Goal: Information Seeking & Learning: Compare options

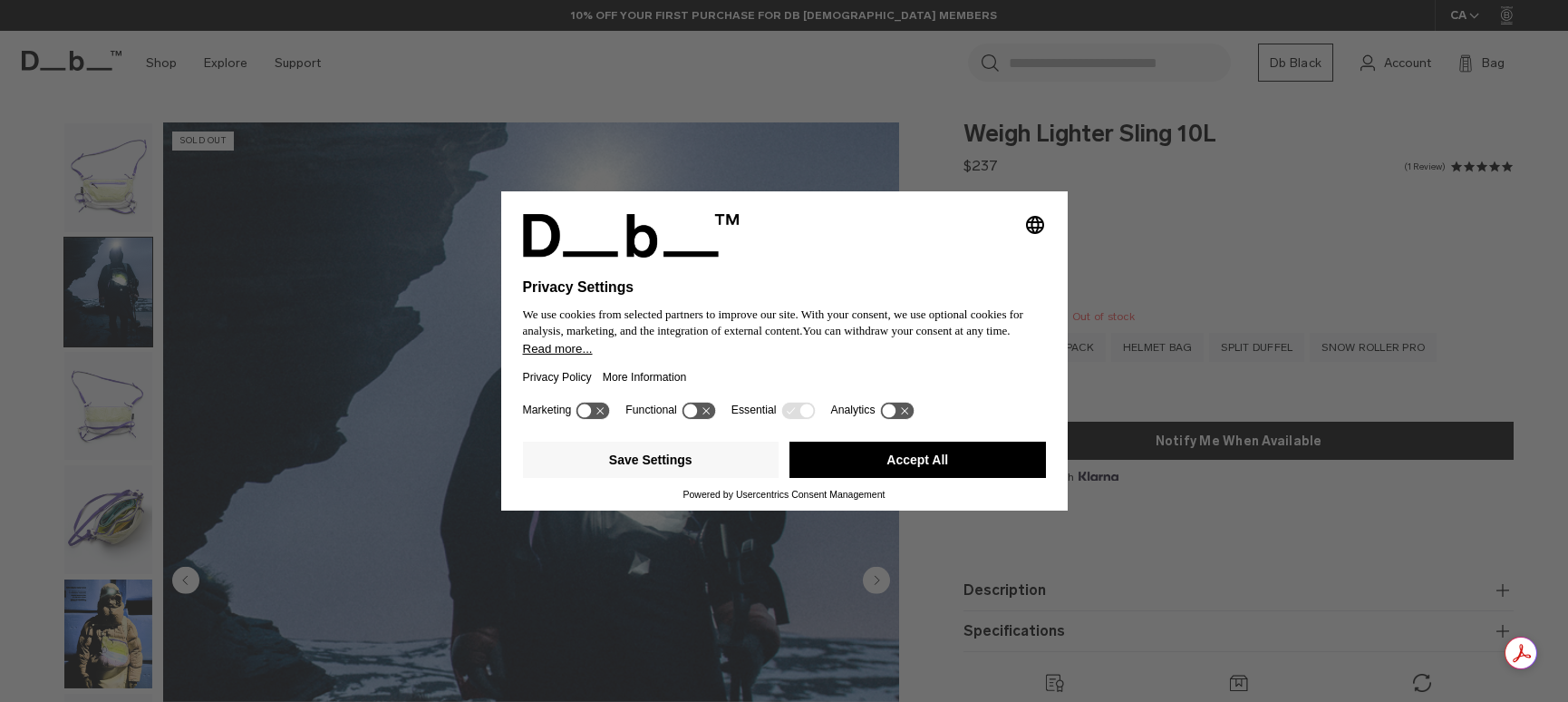
click at [881, 465] on button "Accept All" at bounding box center [917, 459] width 256 height 36
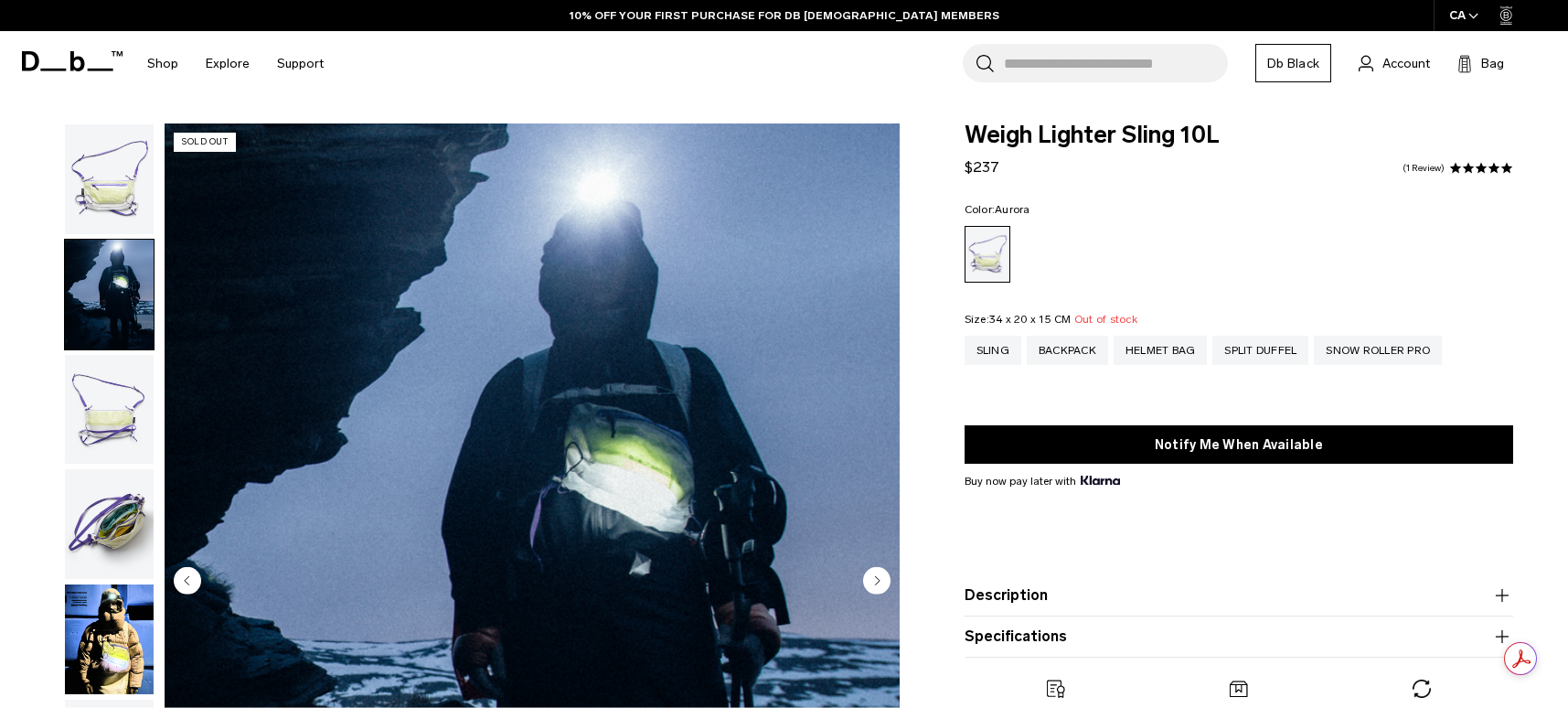
click at [99, 311] on img "button" at bounding box center [110, 294] width 89 height 110
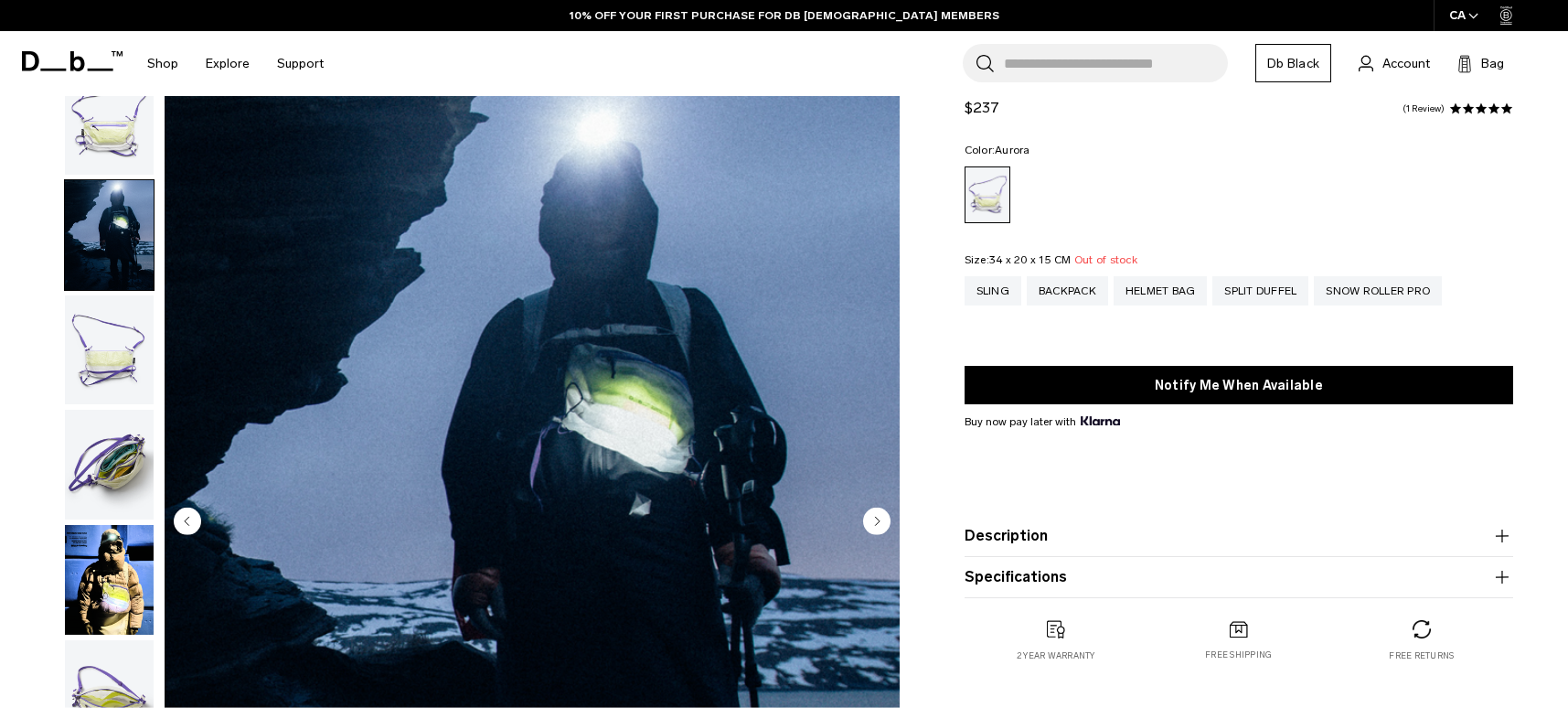
scroll to position [91, 0]
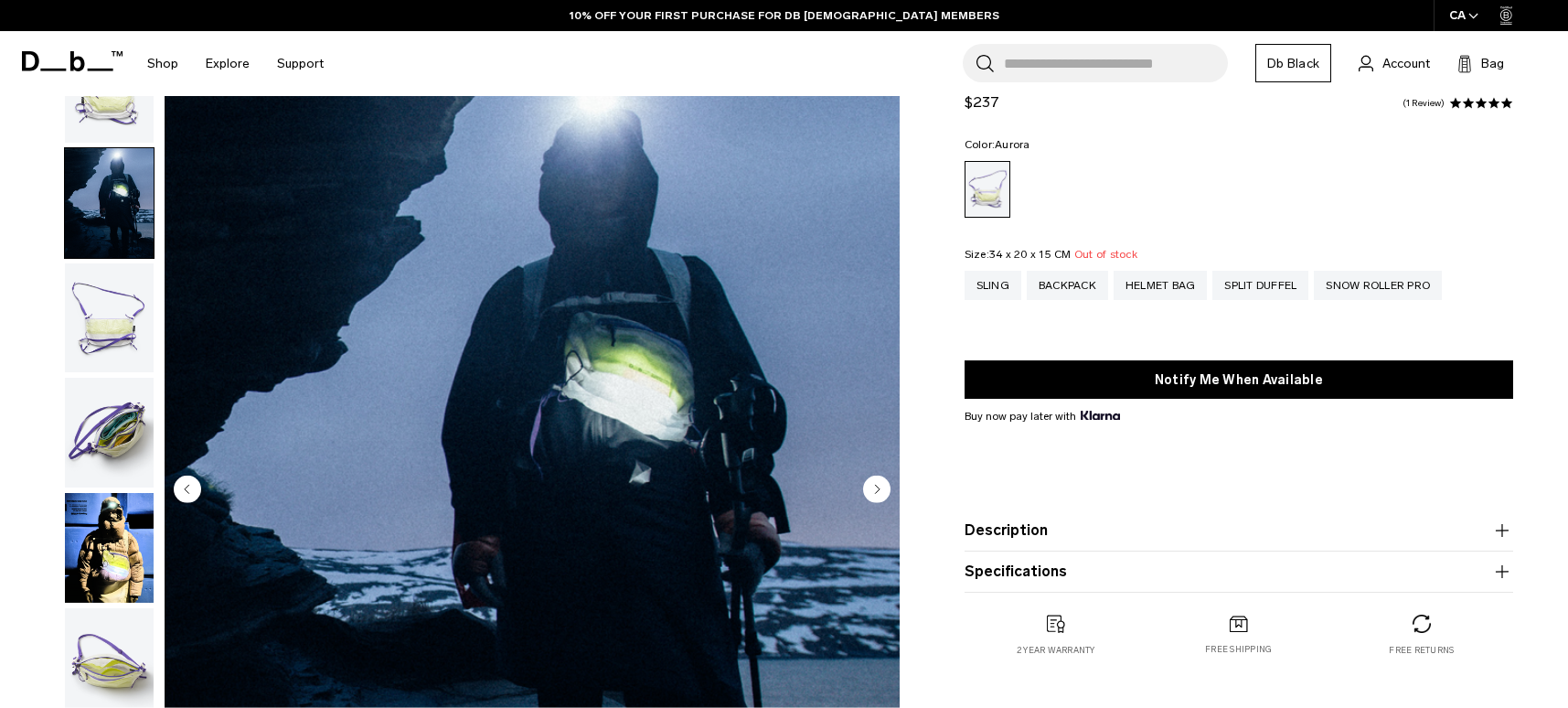
click at [104, 339] on img "button" at bounding box center [110, 318] width 89 height 110
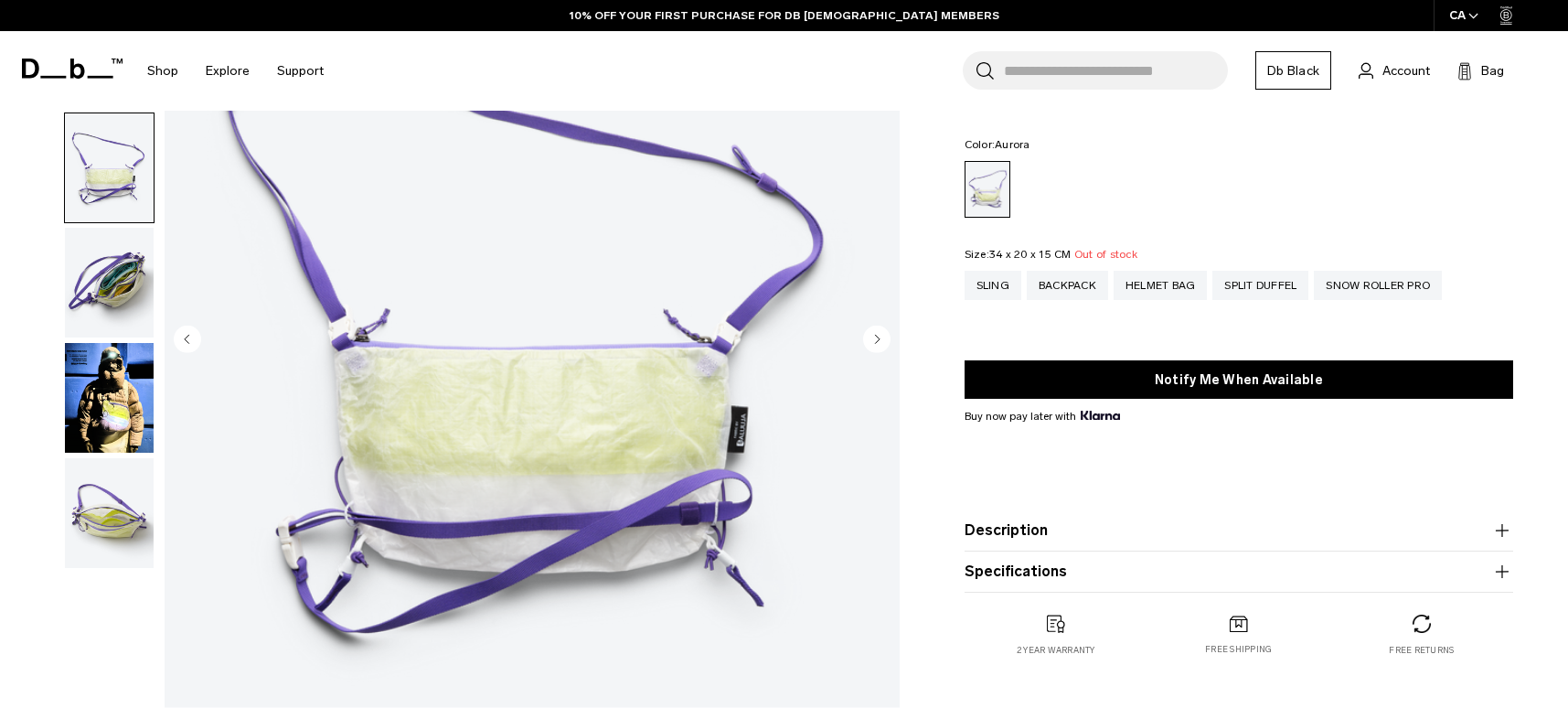
scroll to position [274, 0]
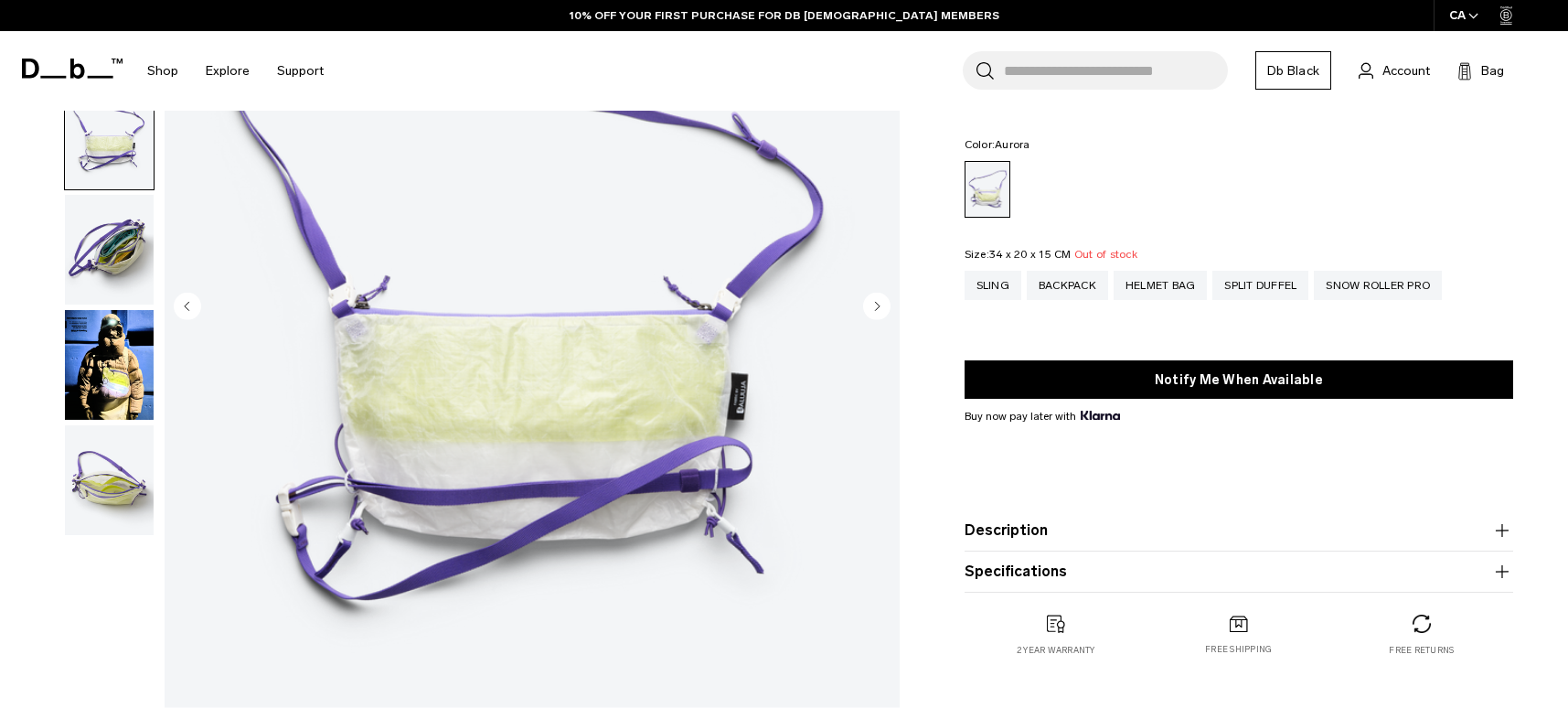
click at [118, 296] on img "button" at bounding box center [110, 250] width 89 height 110
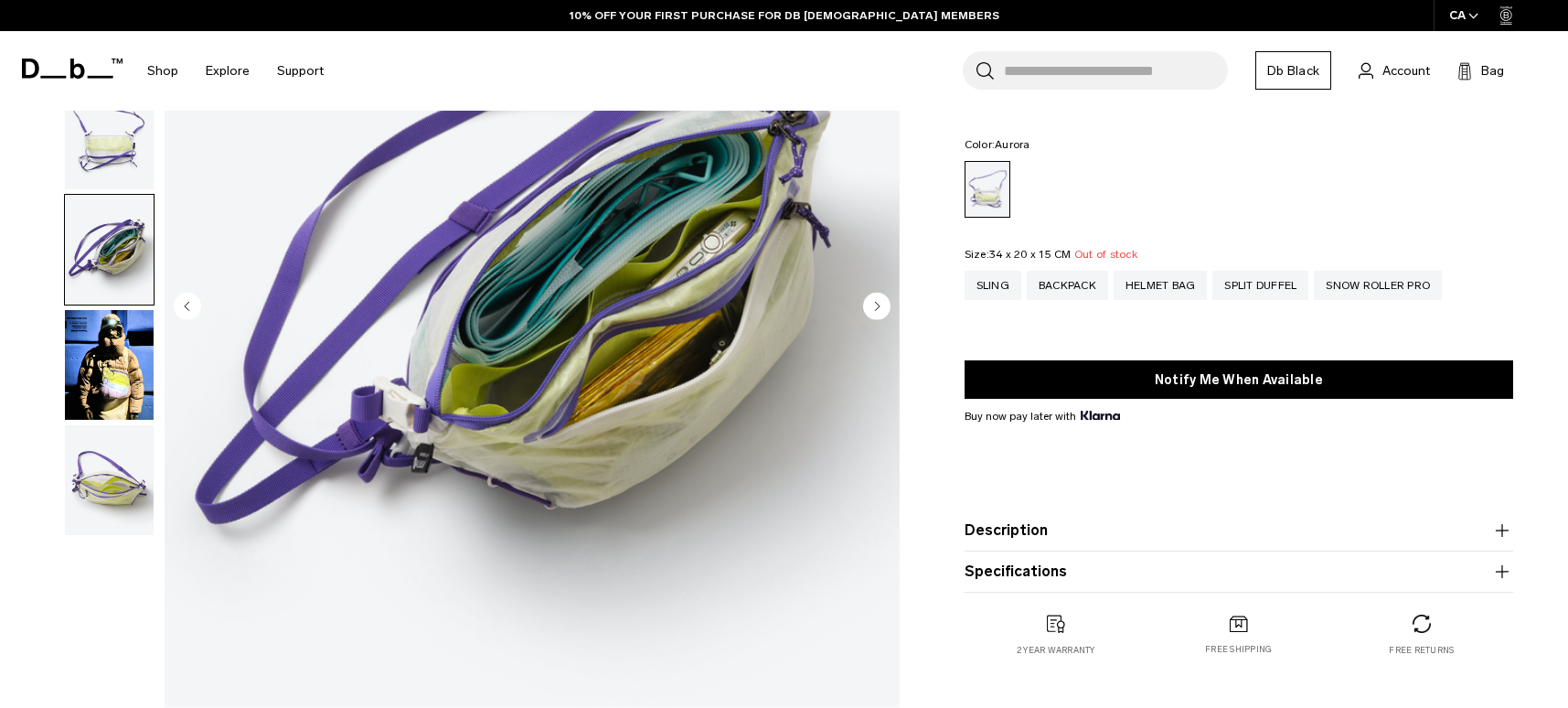
click at [83, 367] on img "button" at bounding box center [110, 364] width 89 height 110
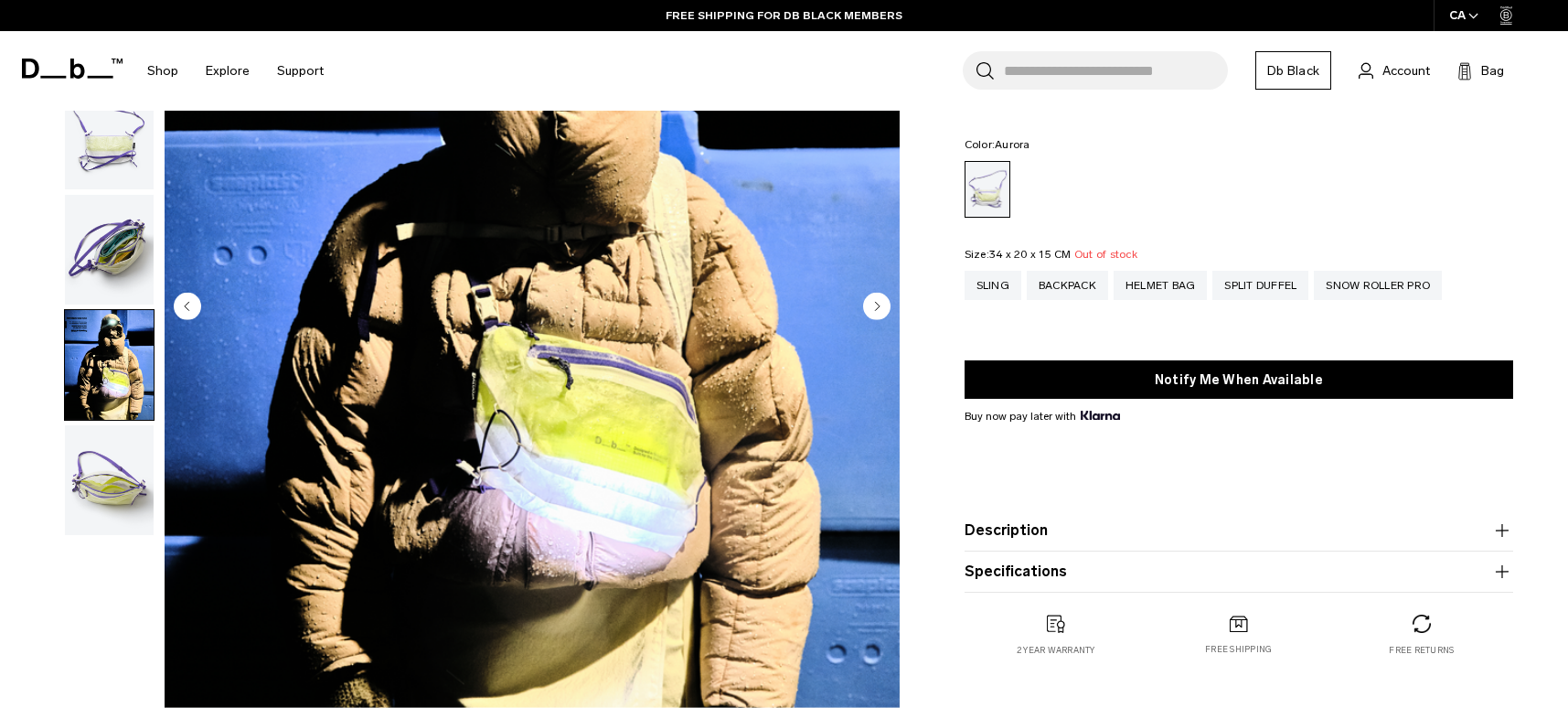
click at [127, 375] on img "button" at bounding box center [110, 364] width 89 height 110
click at [95, 488] on img "button" at bounding box center [110, 480] width 89 height 110
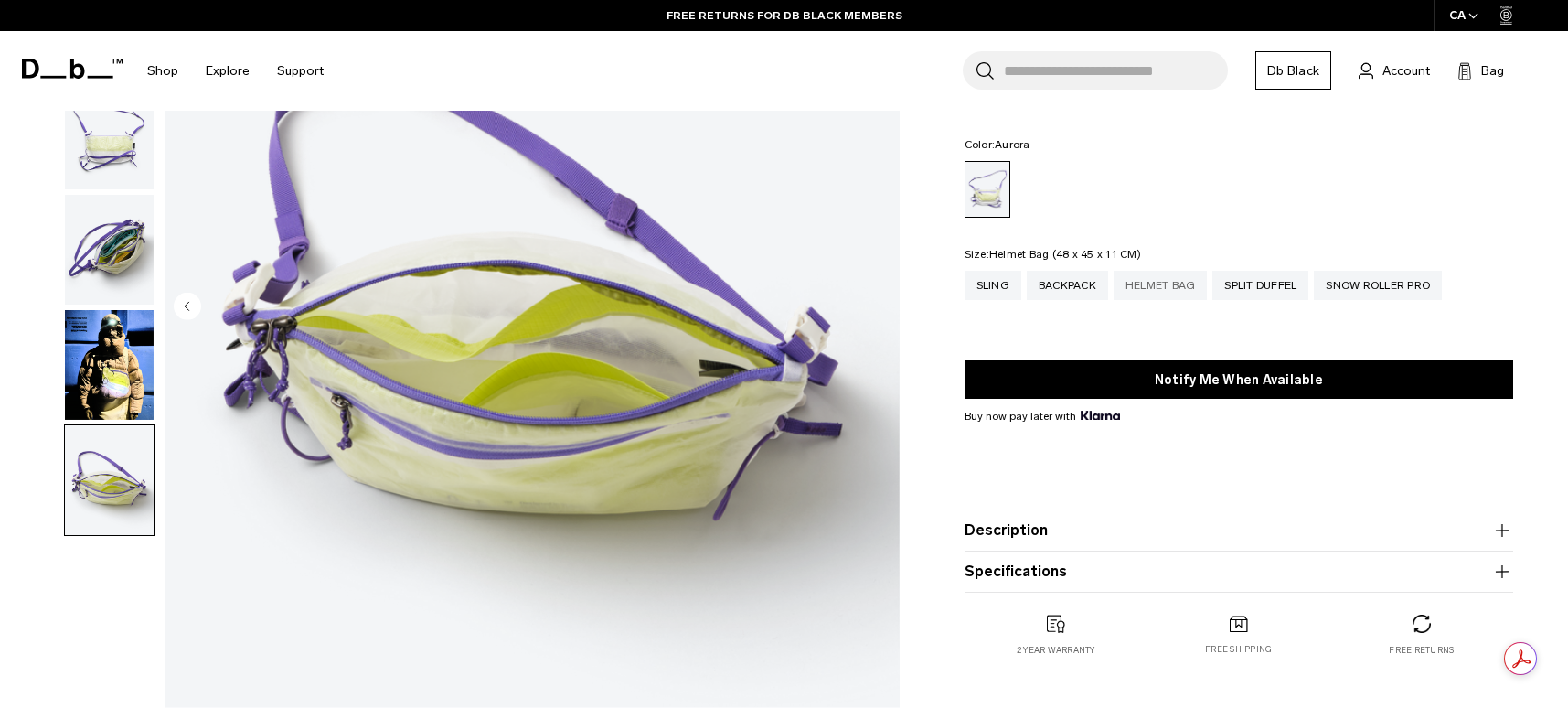
click at [1154, 280] on div "Helmet Bag" at bounding box center [1160, 285] width 94 height 30
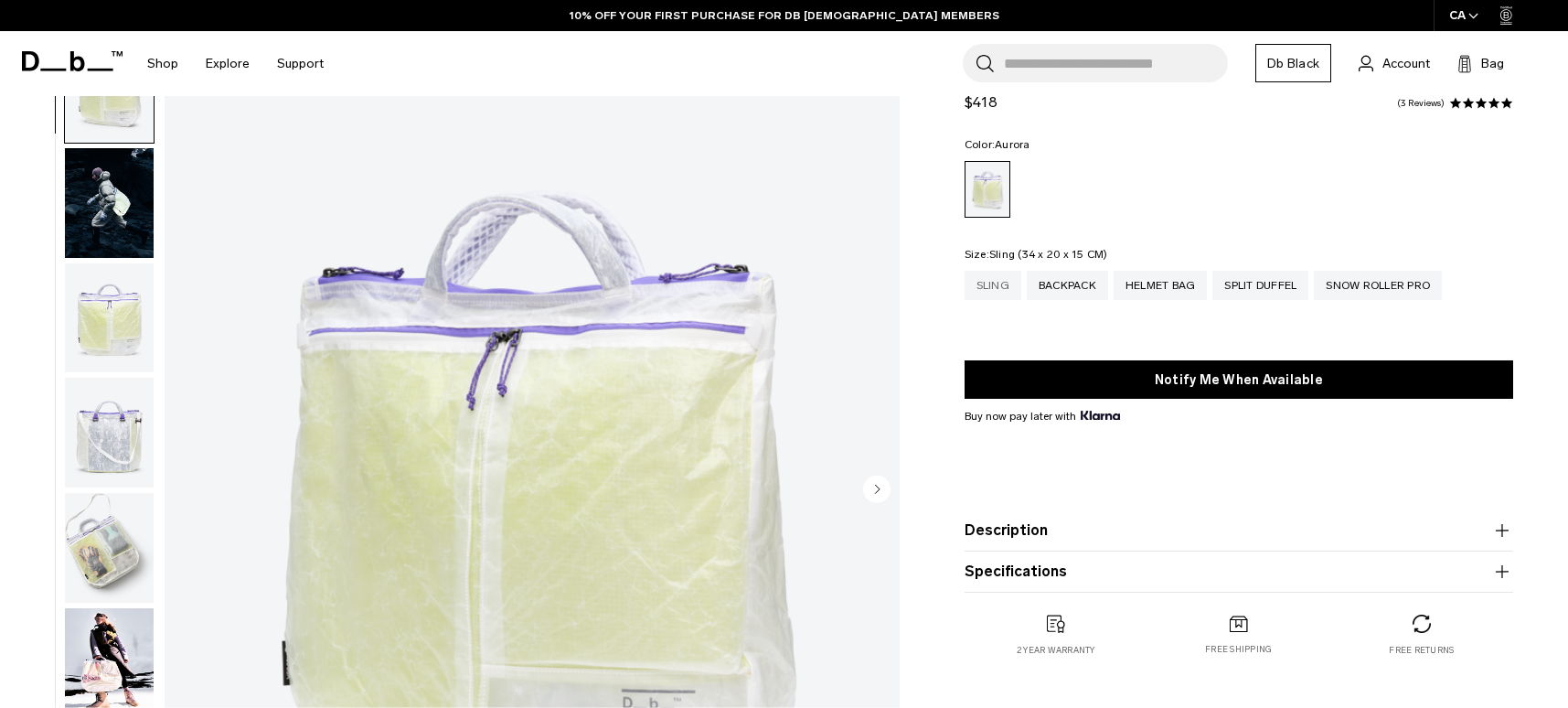
click at [982, 286] on div "Sling" at bounding box center [993, 285] width 56 height 30
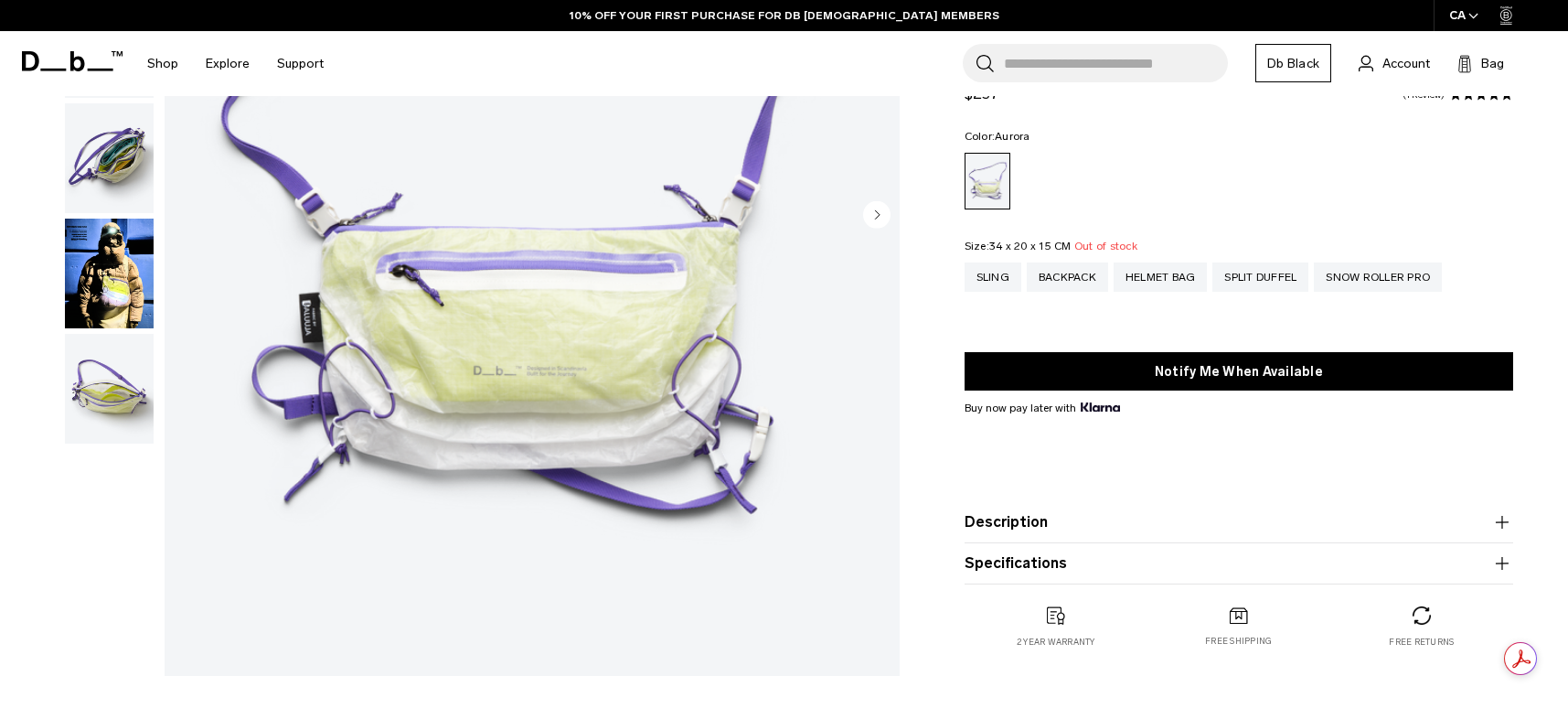
click at [1058, 554] on button "Specifications" at bounding box center [1239, 563] width 548 height 22
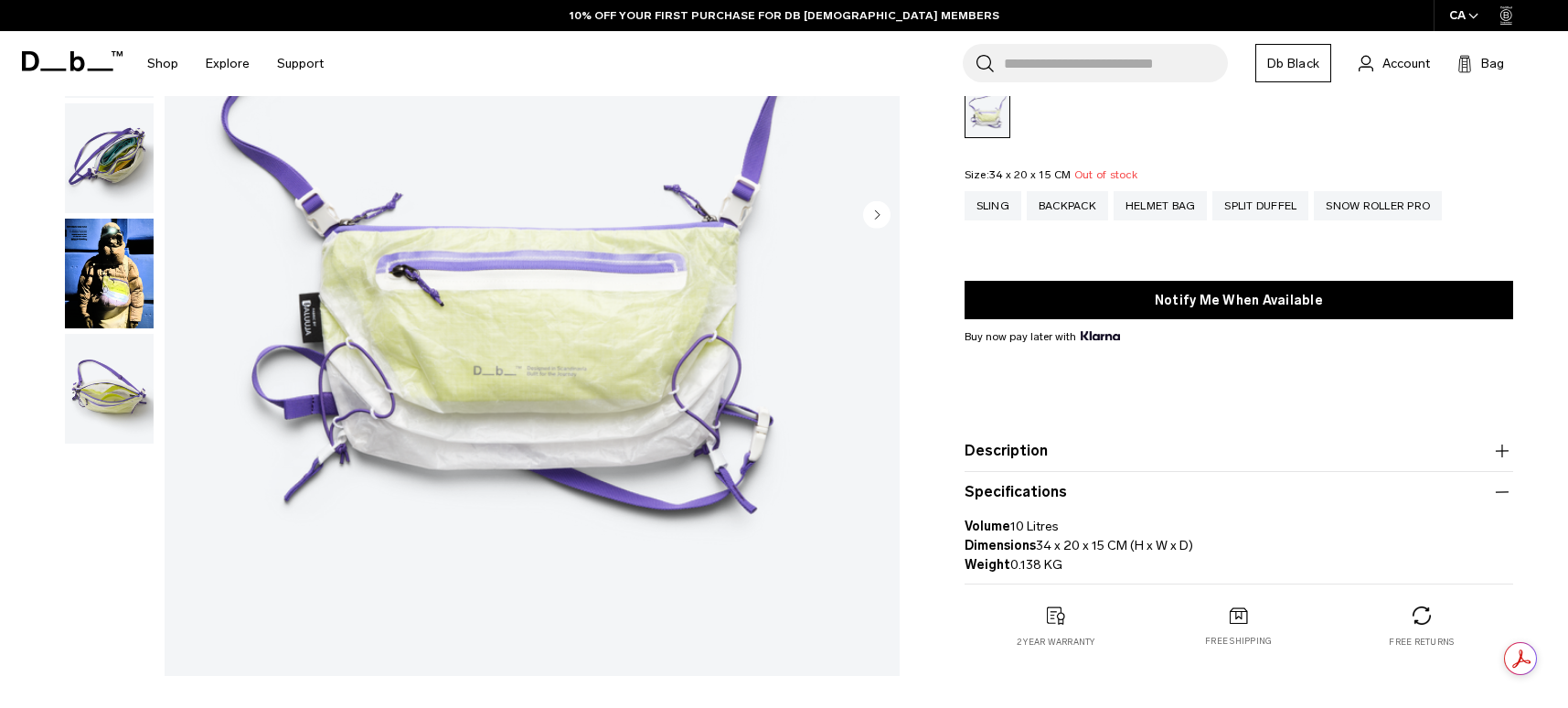
click at [1085, 460] on button "Description" at bounding box center [1239, 451] width 548 height 22
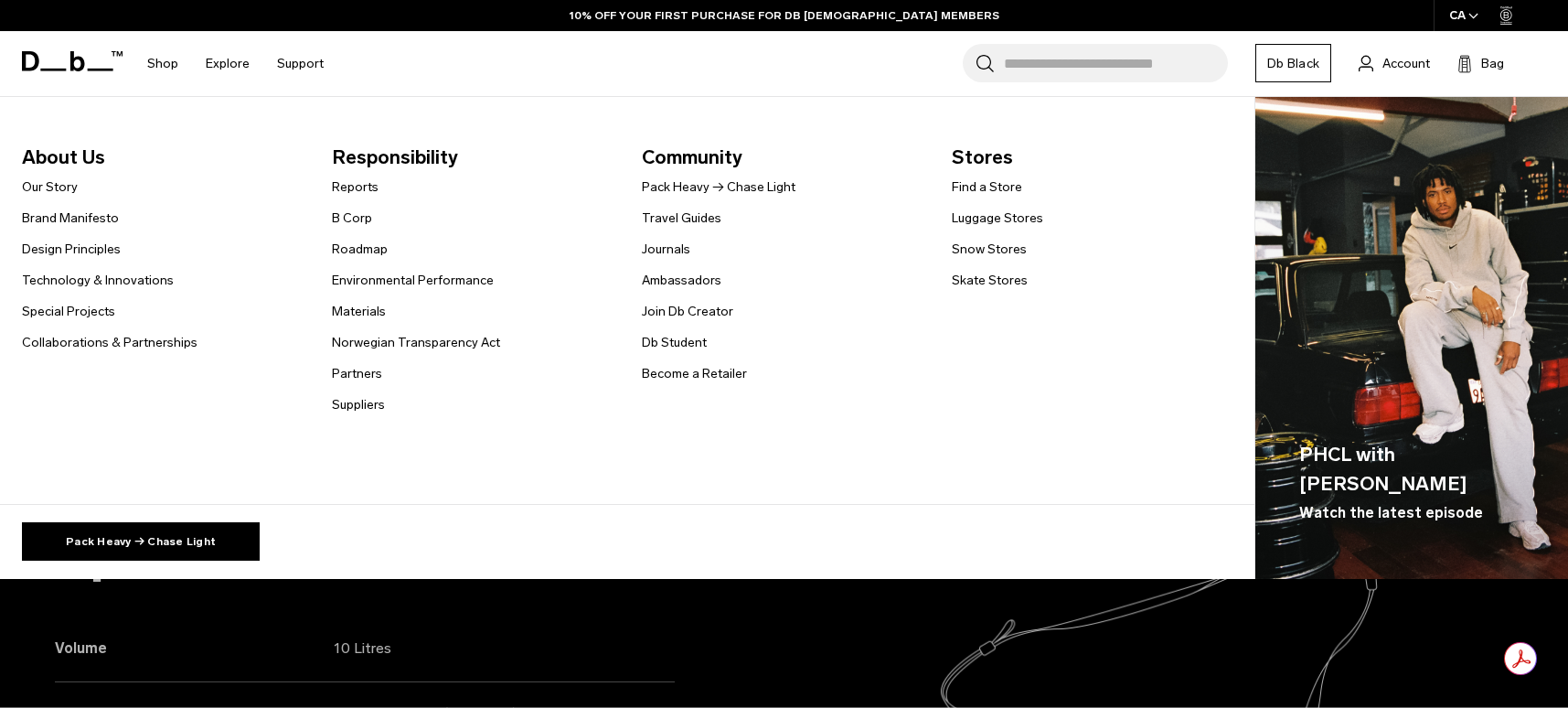
scroll to position [1464, 0]
